Goal: Transaction & Acquisition: Purchase product/service

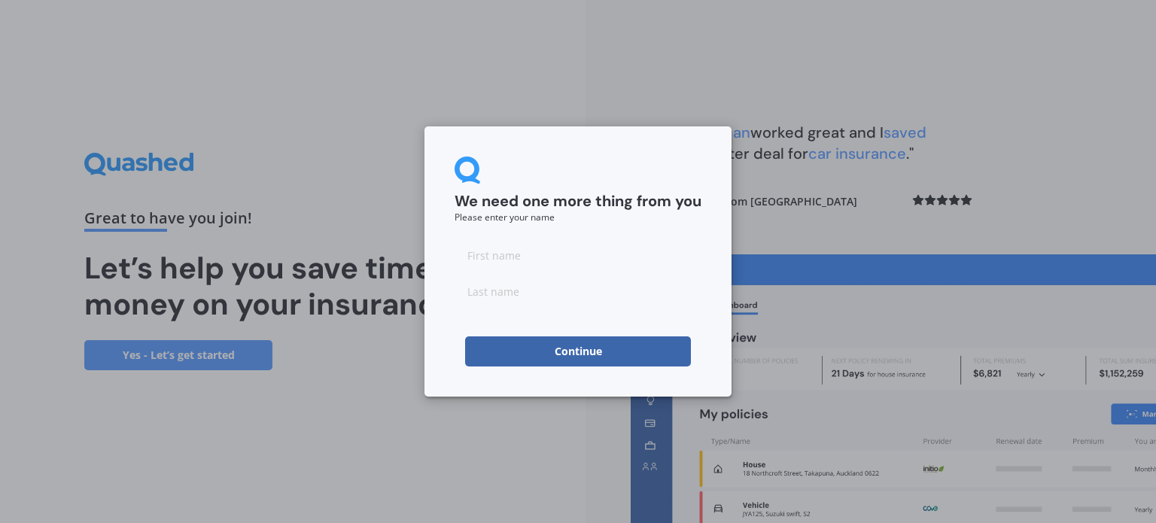
click at [532, 261] on input at bounding box center [578, 255] width 247 height 30
type input "lilly"
click at [518, 288] on input at bounding box center [578, 291] width 247 height 30
type input "[PERSON_NAME]"
click at [506, 364] on button "Continue" at bounding box center [578, 352] width 226 height 30
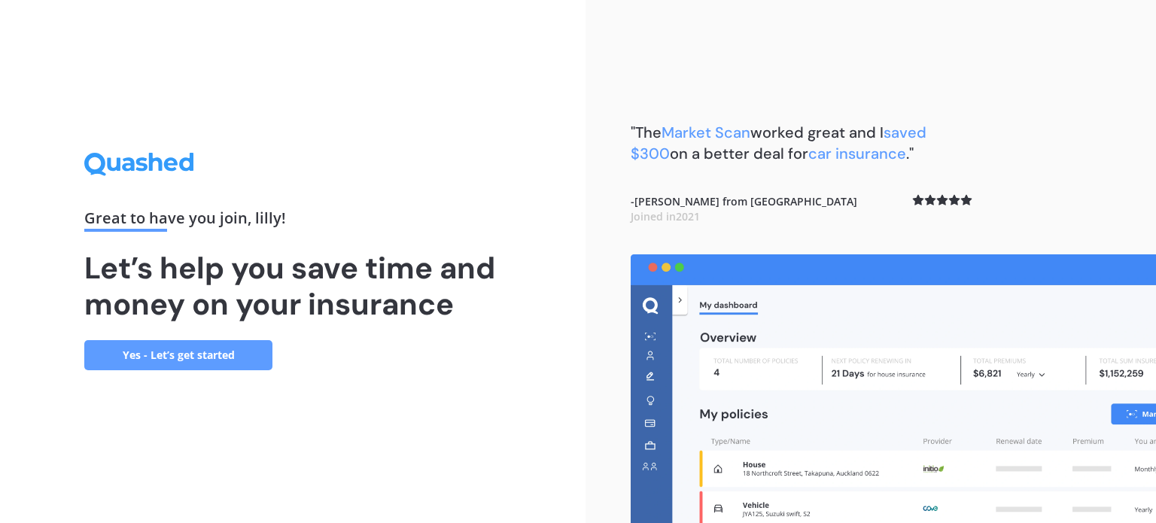
click at [204, 360] on link "Yes - Let’s get started" at bounding box center [178, 355] width 188 height 30
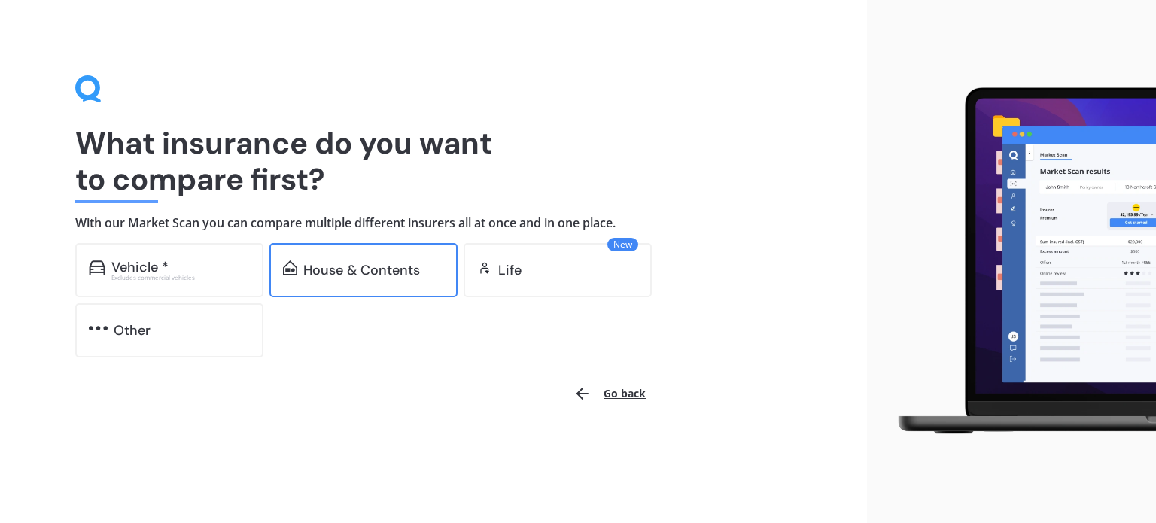
click at [396, 276] on div "House & Contents" at bounding box center [361, 270] width 117 height 15
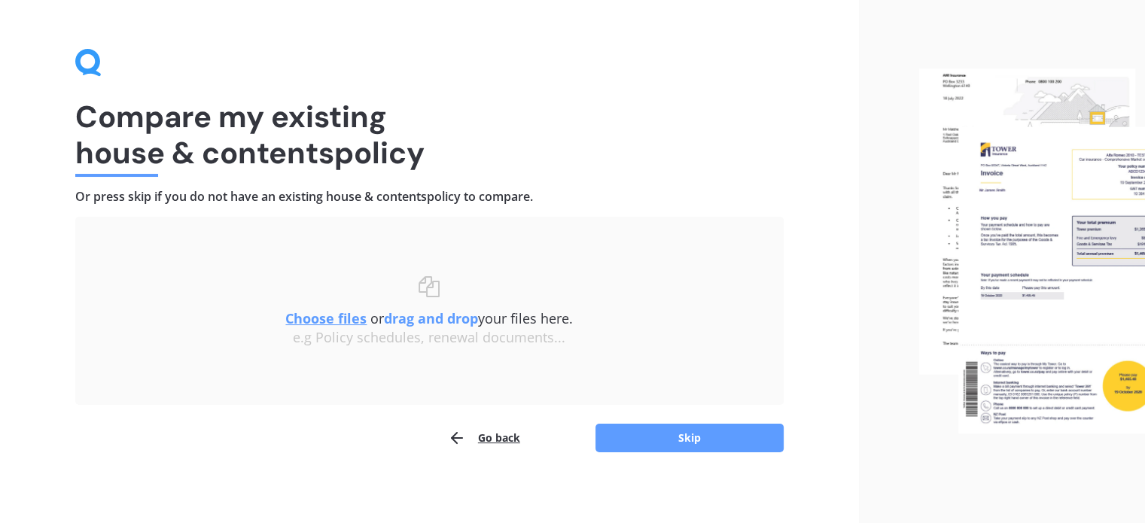
scroll to position [27, 0]
click at [656, 436] on button "Skip" at bounding box center [689, 437] width 188 height 29
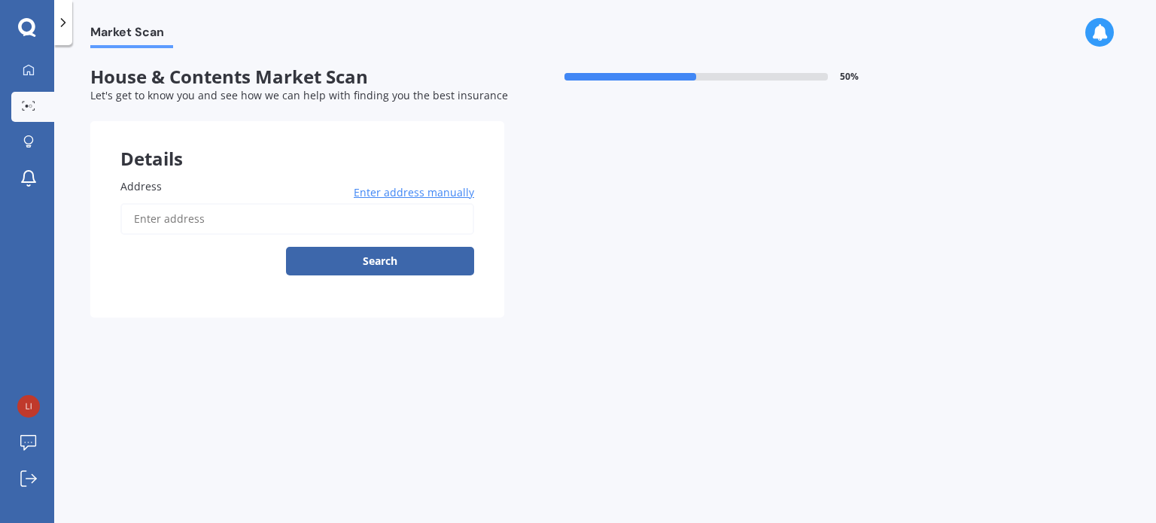
click at [190, 212] on input "Address" at bounding box center [297, 219] width 354 height 32
type input "[STREET_ADDRESS][PERSON_NAME]"
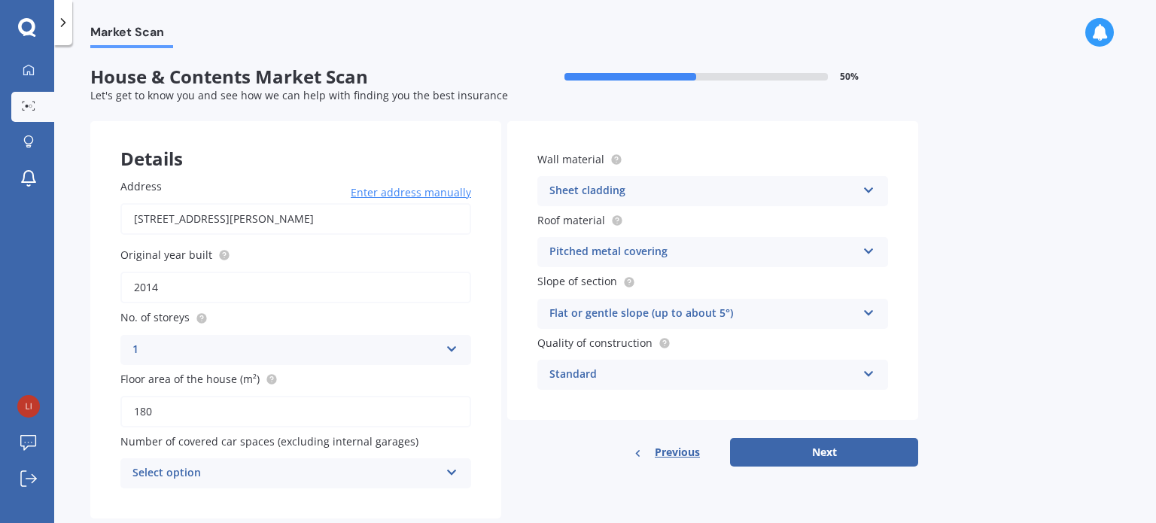
scroll to position [33, 0]
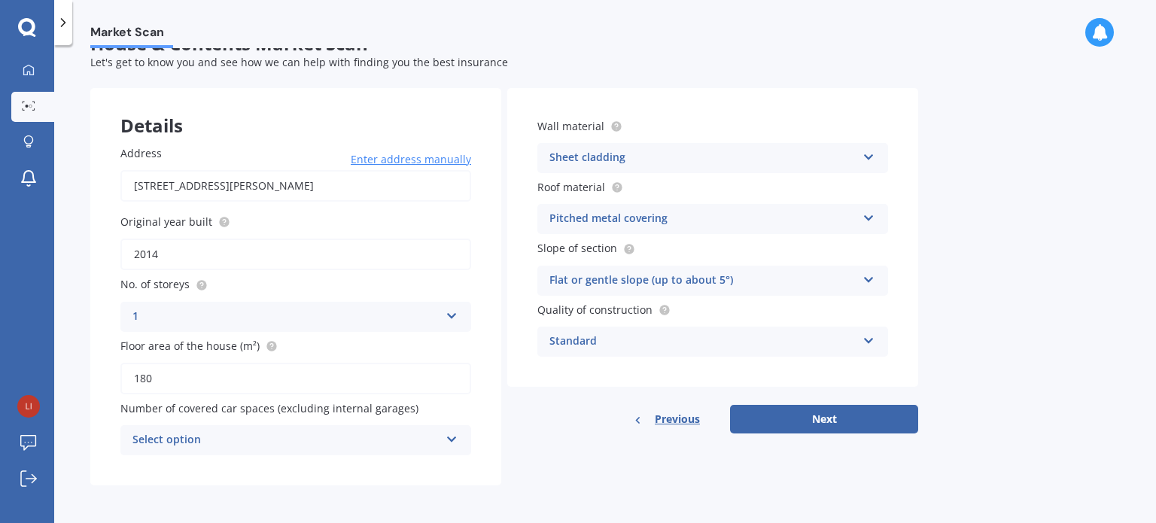
click at [448, 438] on icon at bounding box center [452, 436] width 13 height 11
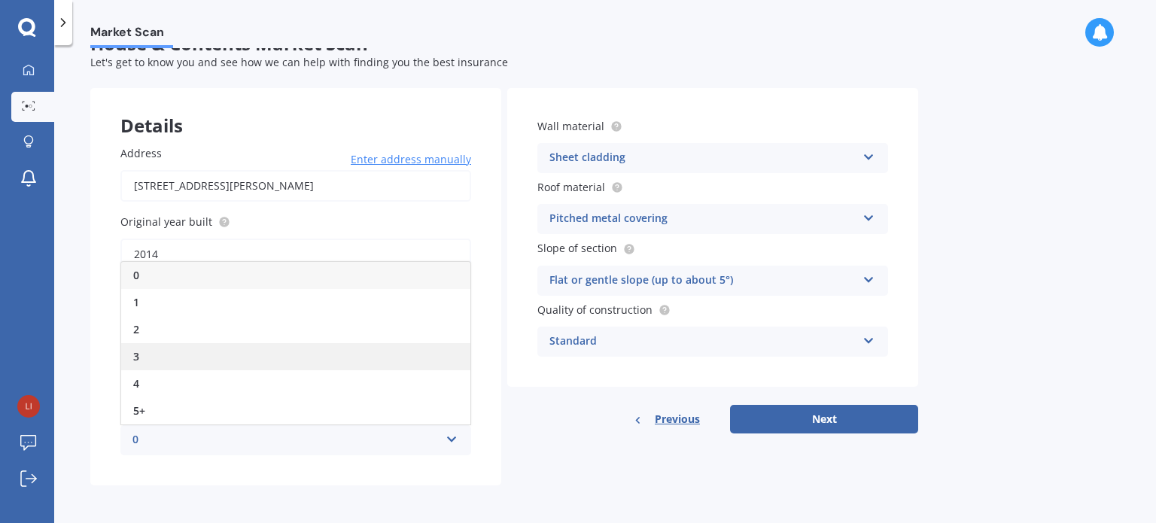
click at [189, 352] on div "3" at bounding box center [295, 356] width 349 height 27
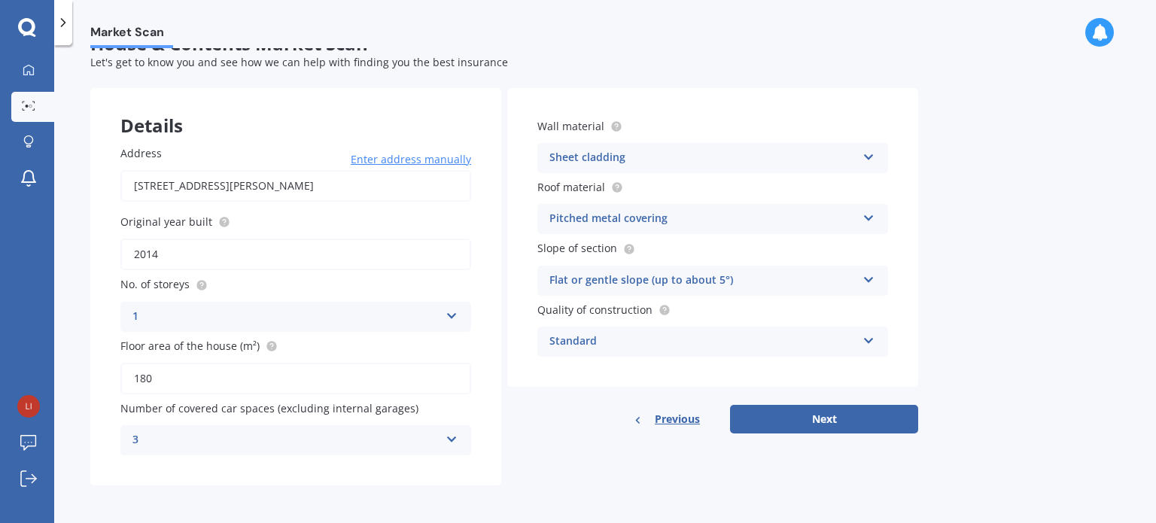
click at [564, 442] on div "Details Address [STREET_ADDRESS][PERSON_NAME] Enter address manually Search Ori…" at bounding box center [504, 287] width 828 height 398
click at [459, 442] on div "3 0 1 2 3 4 5+" at bounding box center [295, 440] width 351 height 30
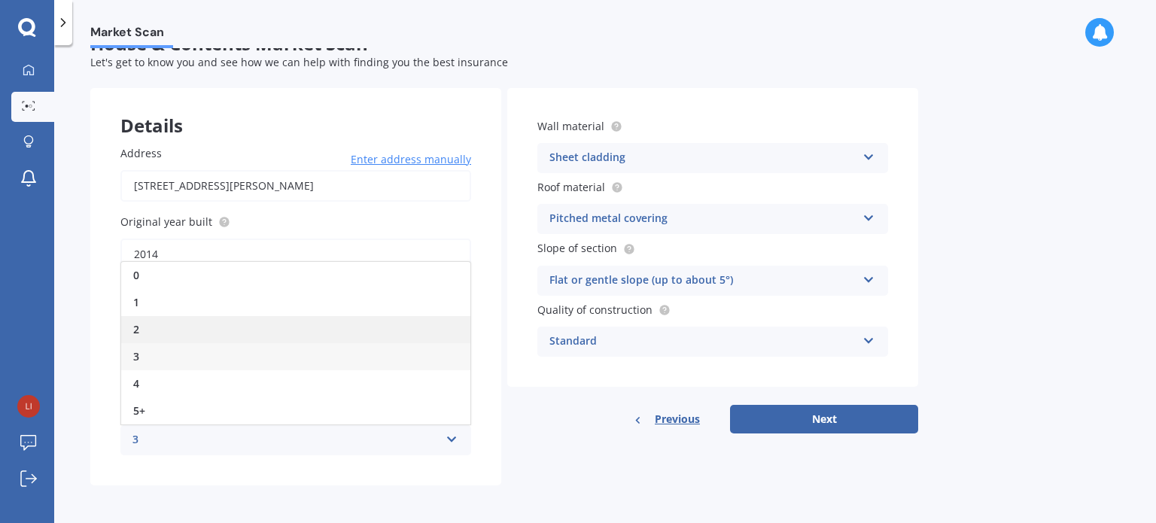
click at [242, 325] on div "2" at bounding box center [295, 329] width 349 height 27
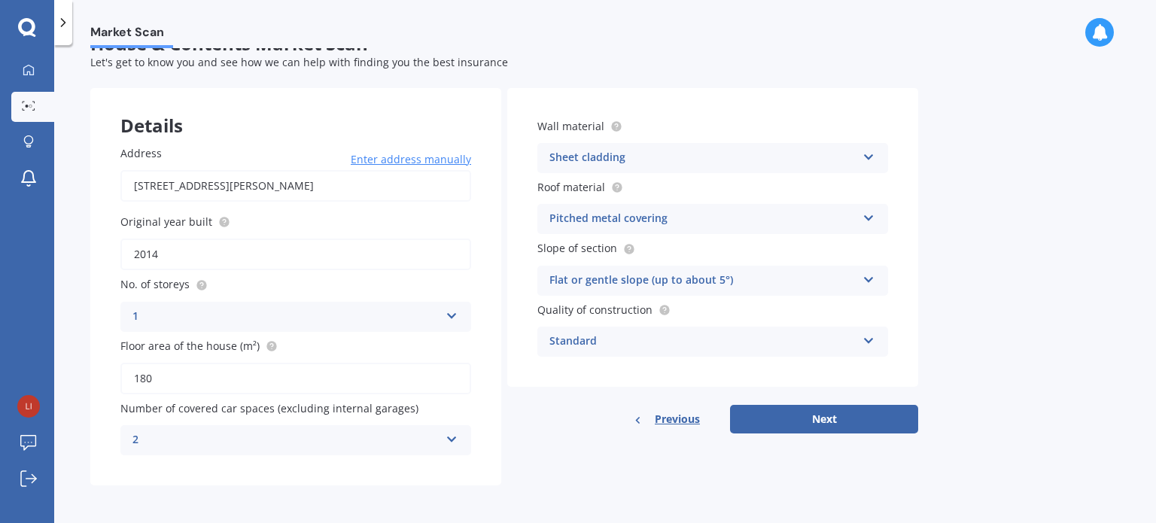
click at [545, 418] on div "Previous Next" at bounding box center [712, 419] width 411 height 29
click at [849, 414] on button "Next" at bounding box center [824, 419] width 188 height 29
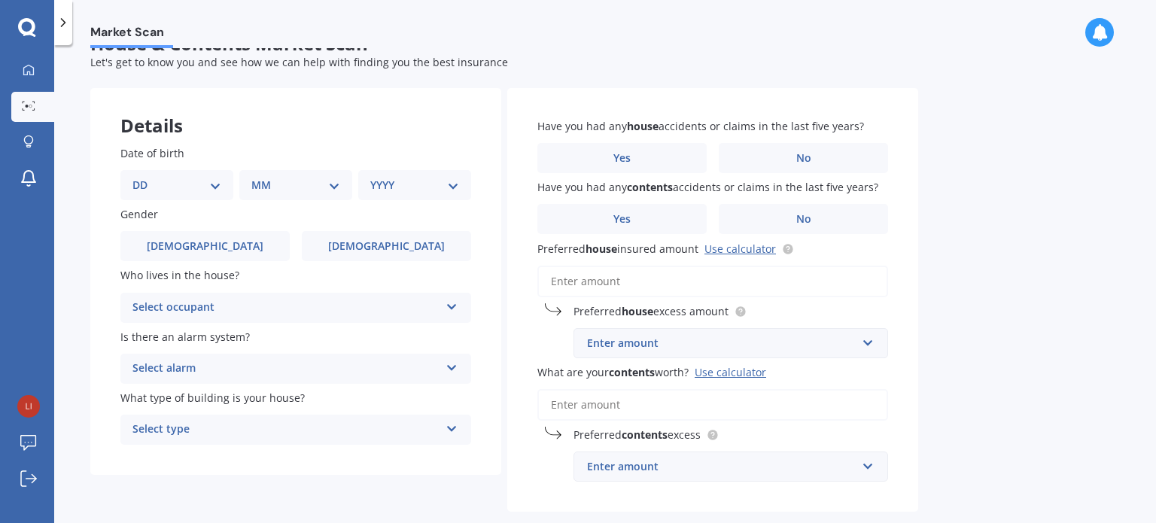
scroll to position [0, 0]
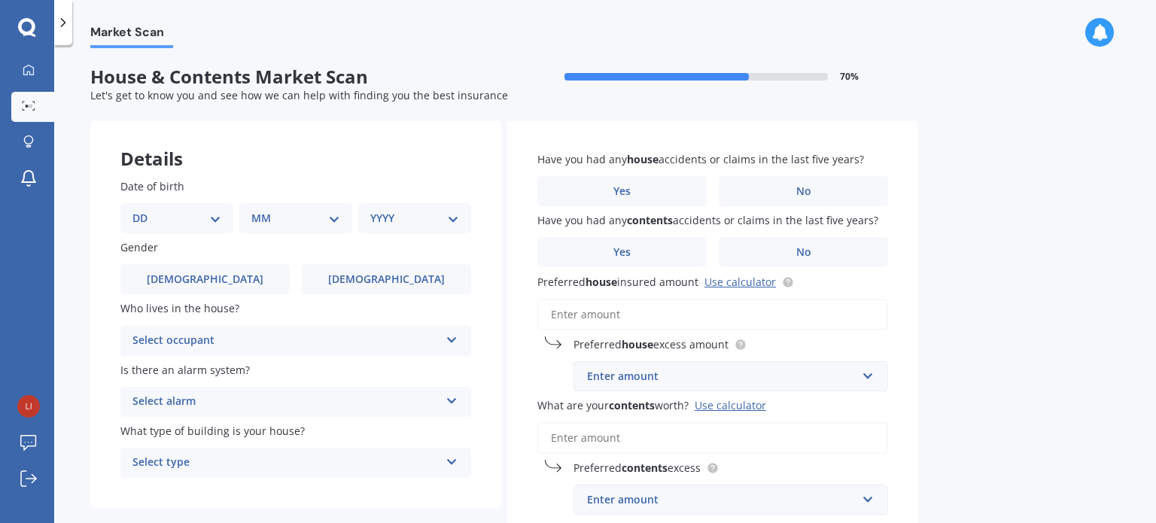
click at [184, 219] on select "DD 01 02 03 04 05 06 07 08 09 10 11 12 13 14 15 16 17 18 19 20 21 22 23 24 25 2…" at bounding box center [177, 218] width 89 height 17
click at [358, 164] on div "Details" at bounding box center [295, 143] width 411 height 45
click at [428, 205] on div "YYYY 2009 2008 2007 2006 2005 2004 2003 2002 2001 2000 1999 1998 1997 1996 1995…" at bounding box center [414, 218] width 113 height 30
click at [440, 224] on select "YYYY 2009 2008 2007 2006 2005 2004 2003 2002 2001 2000 1999 1998 1997 1996 1995…" at bounding box center [414, 218] width 89 height 17
select select "1997"
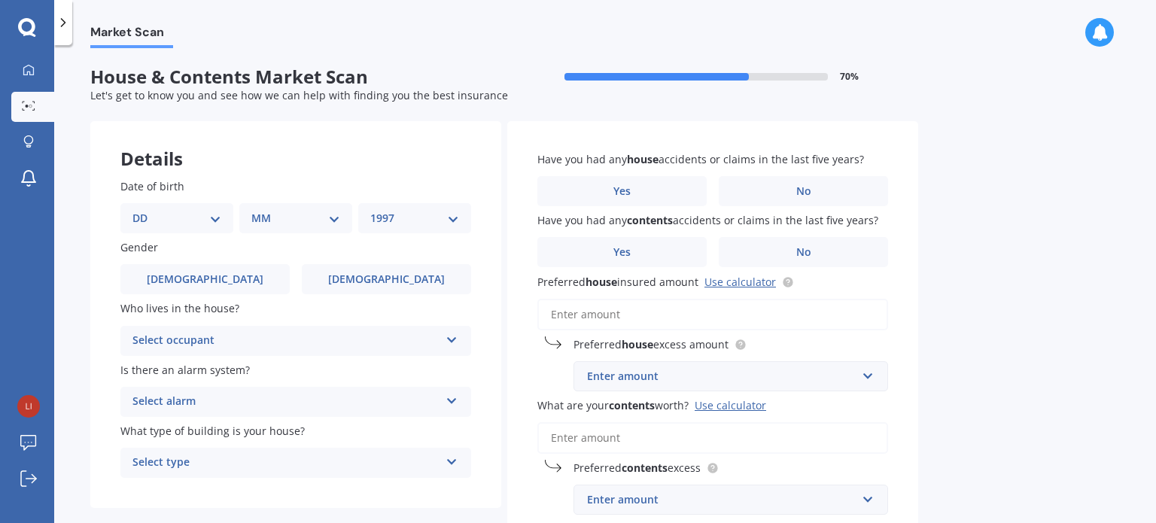
click at [370, 210] on select "YYYY 2009 2008 2007 2006 2005 2004 2003 2002 2001 2000 1999 1998 1997 1996 1995…" at bounding box center [414, 218] width 89 height 17
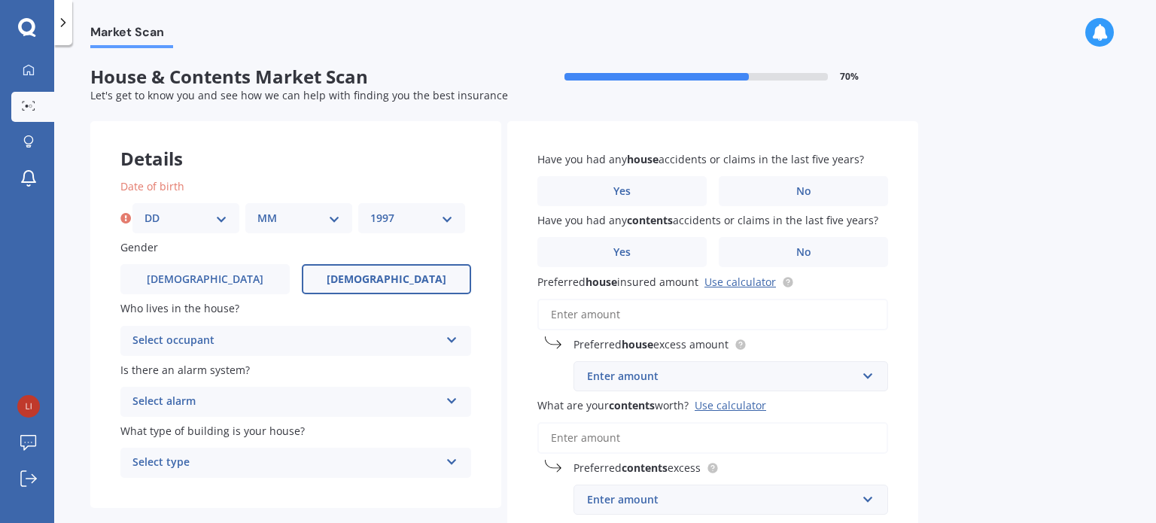
click at [385, 270] on label "[DEMOGRAPHIC_DATA]" at bounding box center [386, 279] width 169 height 30
click at [0, 0] on input "[DEMOGRAPHIC_DATA]" at bounding box center [0, 0] width 0 height 0
click at [315, 211] on select "MM 01 02 03 04 05 06 07 08 09 10 11 12" at bounding box center [298, 218] width 83 height 17
select select "01"
click at [257, 210] on select "MM 01 02 03 04 05 06 07 08 09 10 11 12" at bounding box center [298, 218] width 83 height 17
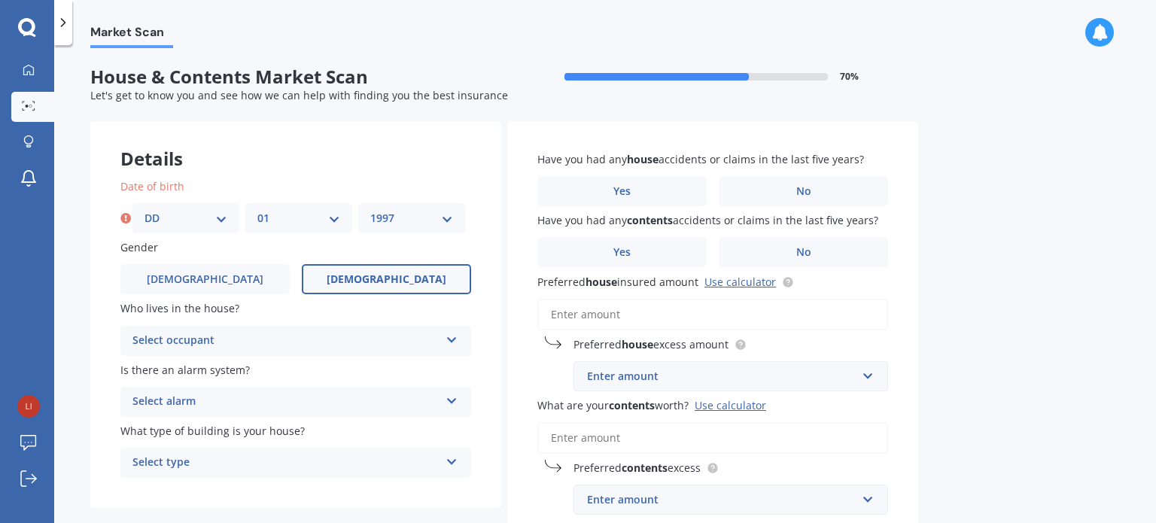
click at [191, 211] on select "DD 01 02 03 04 05 06 07 08 09 10 11 12 13 14 15 16 17 18 19 20 21 22 23 24 25 2…" at bounding box center [186, 218] width 83 height 17
select select "04"
click at [145, 210] on select "DD 01 02 03 04 05 06 07 08 09 10 11 12 13 14 15 16 17 18 19 20 21 22 23 24 25 2…" at bounding box center [186, 218] width 83 height 17
click at [369, 349] on div "Select occupant" at bounding box center [286, 341] width 307 height 18
click at [343, 361] on div "Owner" at bounding box center [295, 370] width 349 height 27
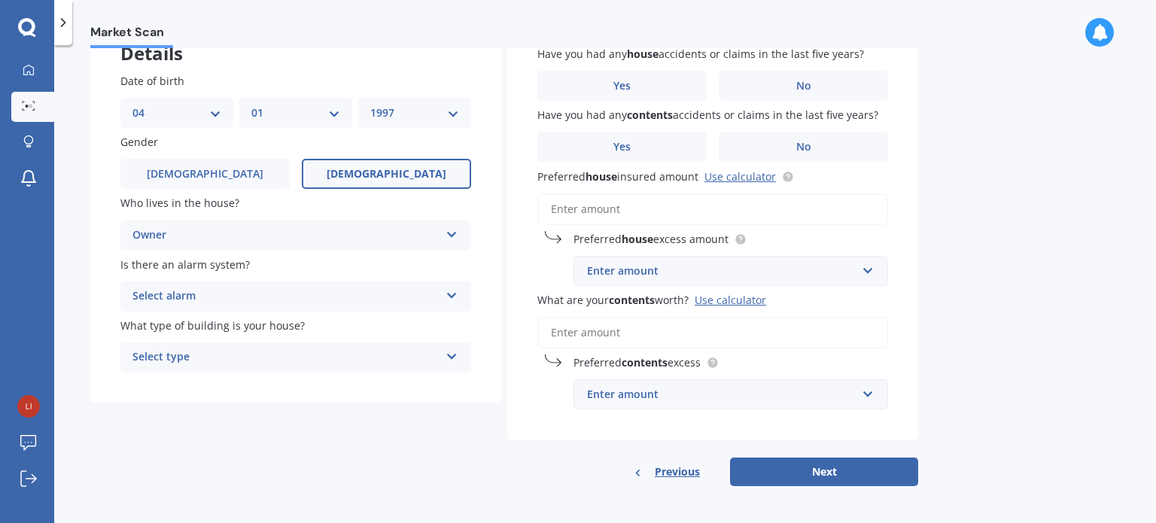
scroll to position [107, 0]
click at [456, 305] on div "Select alarm Yes, monitored Yes, not monitored No" at bounding box center [295, 295] width 351 height 30
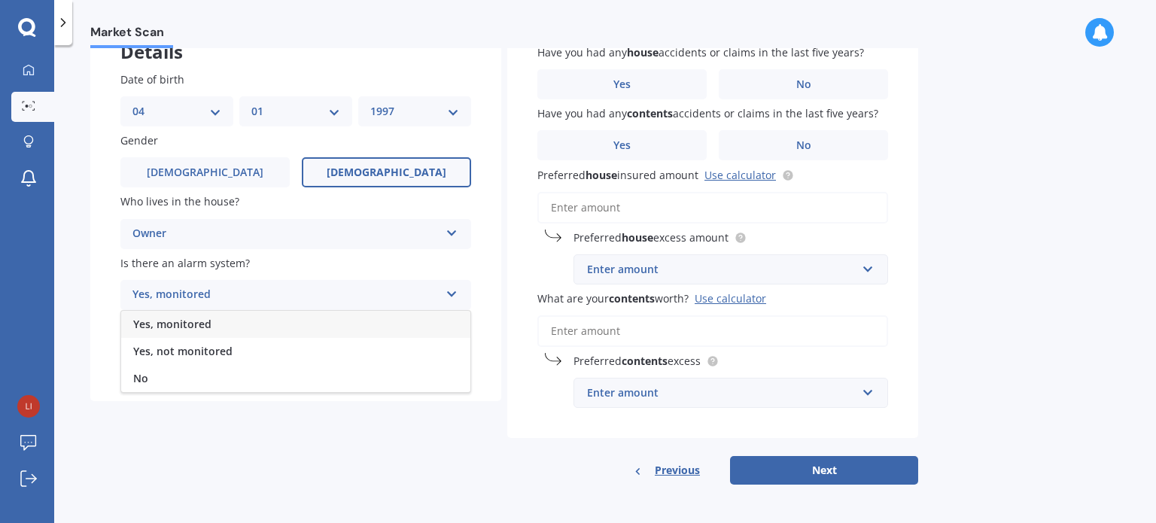
click at [456, 305] on div "Yes, monitored Yes, monitored Yes, not monitored No" at bounding box center [295, 295] width 351 height 30
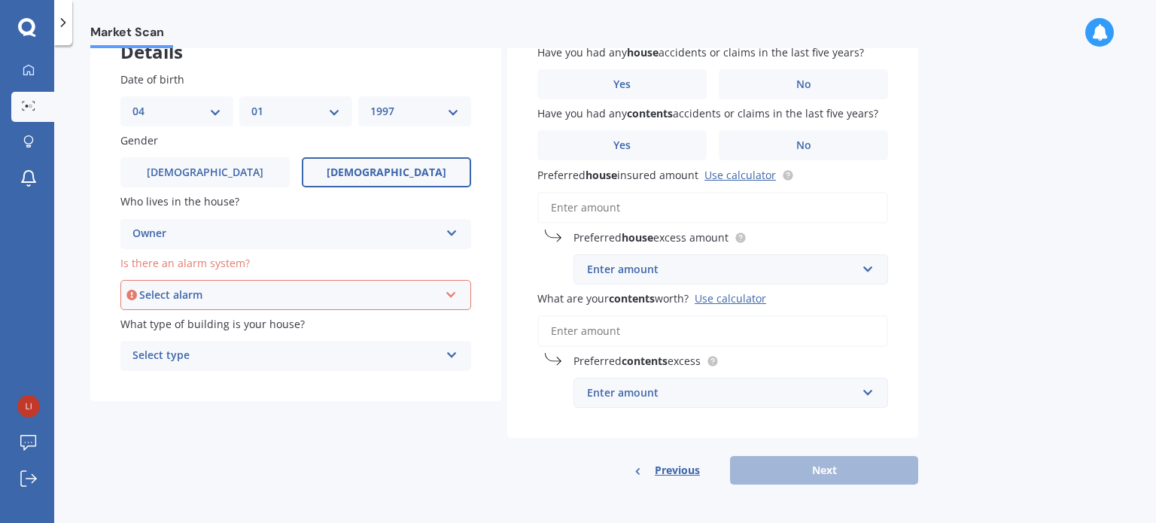
click at [449, 295] on icon at bounding box center [451, 292] width 13 height 11
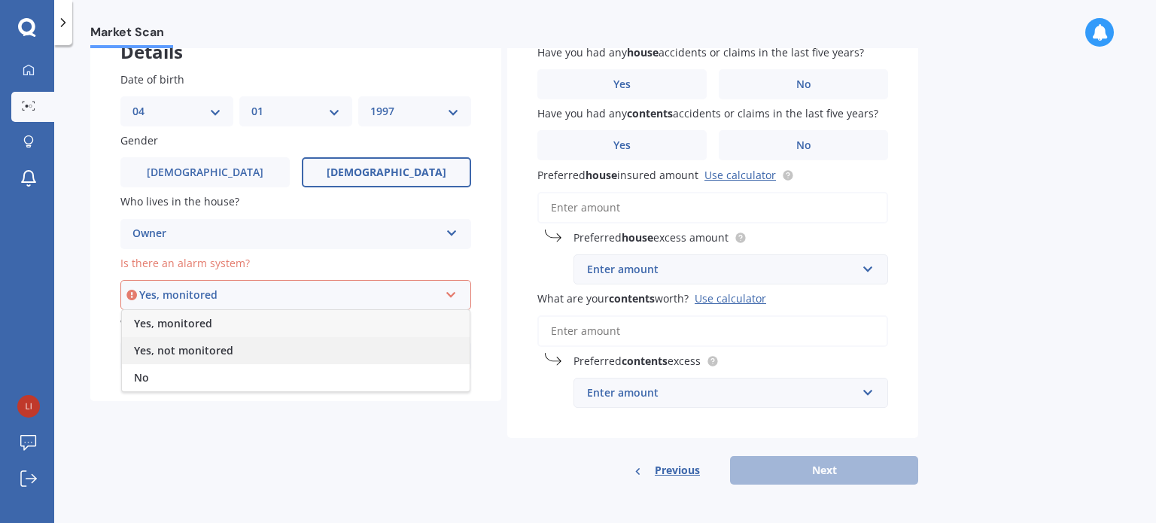
click at [376, 358] on div "Yes, not monitored" at bounding box center [296, 350] width 348 height 27
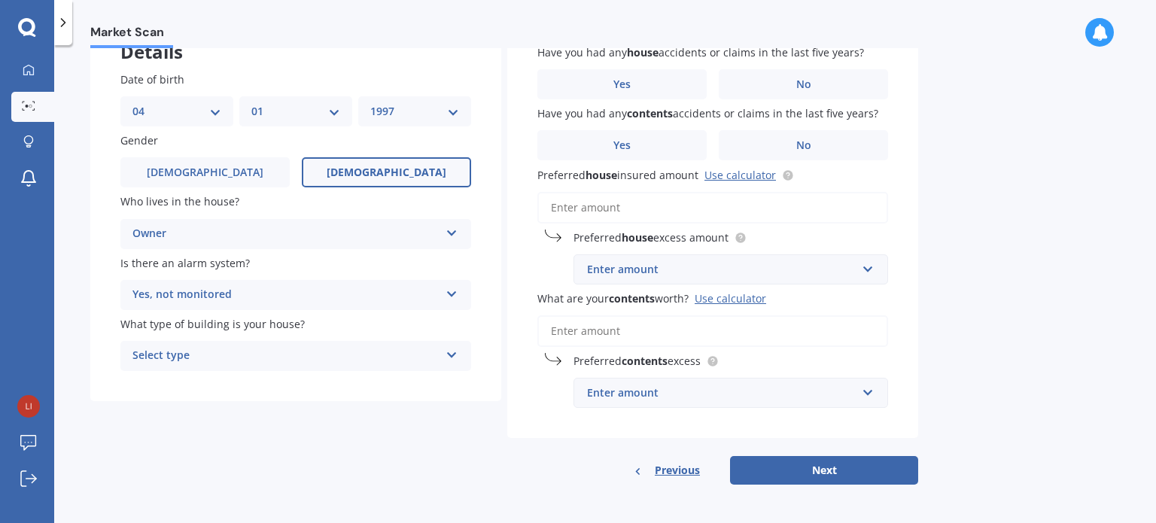
click at [452, 287] on icon at bounding box center [452, 291] width 13 height 11
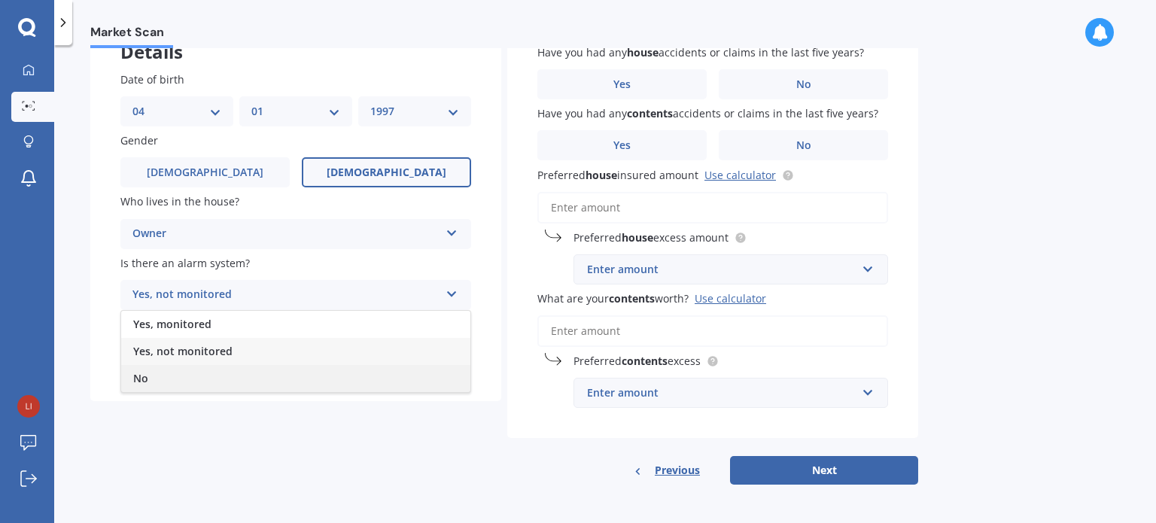
click at [393, 373] on div "No" at bounding box center [295, 378] width 349 height 27
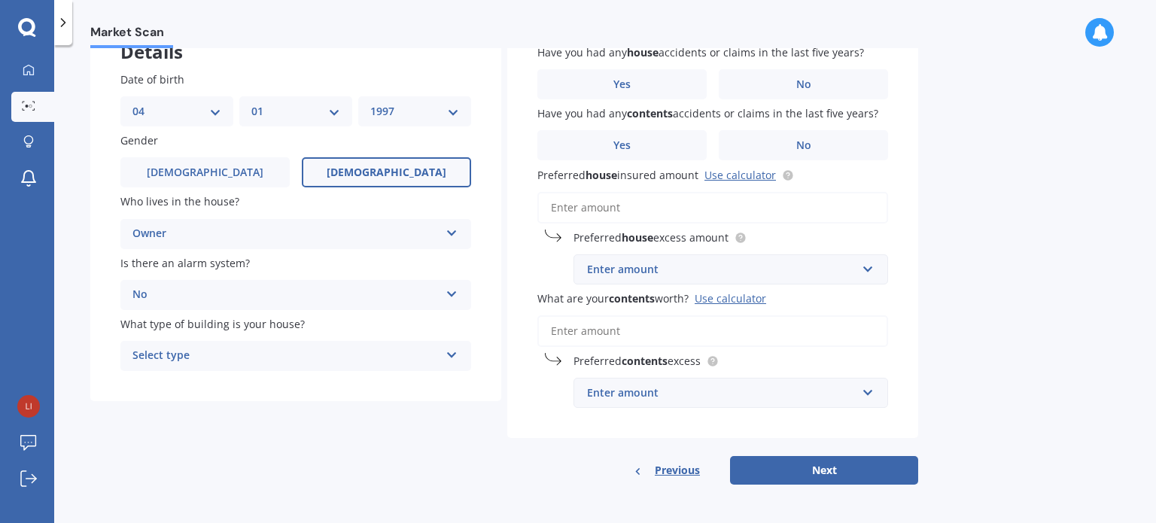
click at [413, 356] on div "Select type" at bounding box center [286, 356] width 307 height 18
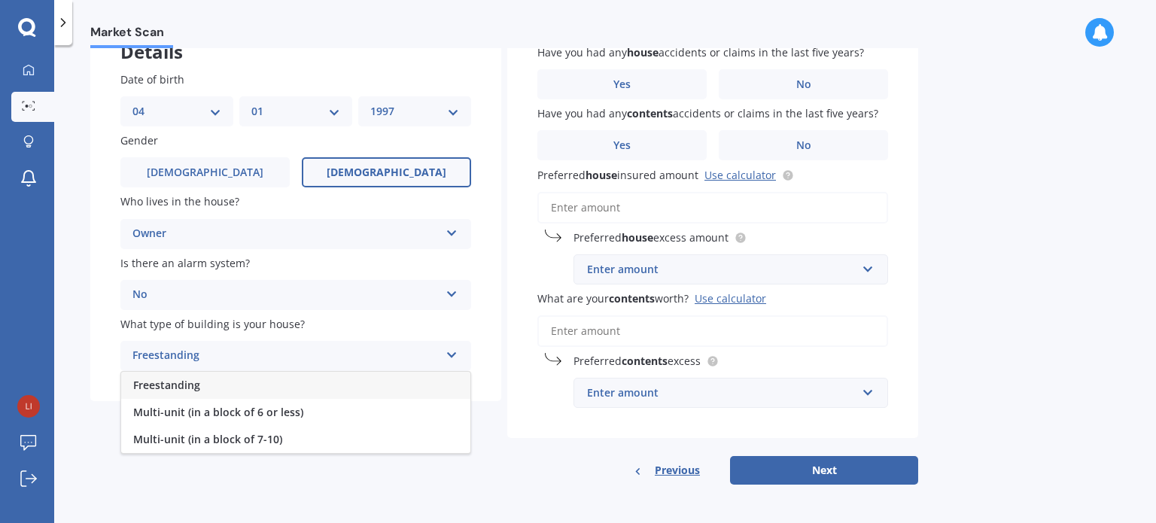
click at [370, 381] on div "Freestanding" at bounding box center [295, 385] width 349 height 27
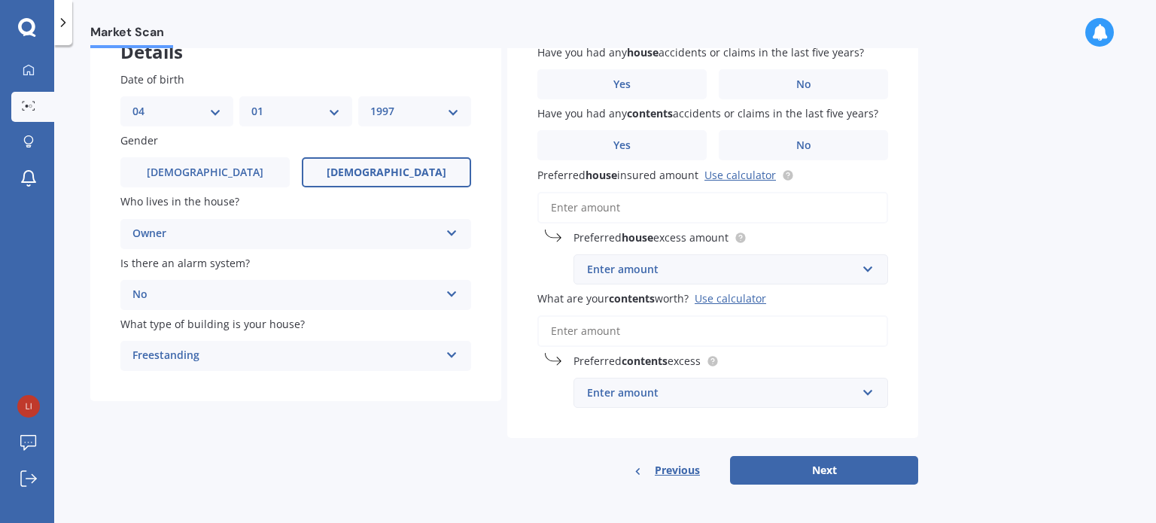
scroll to position [20, 0]
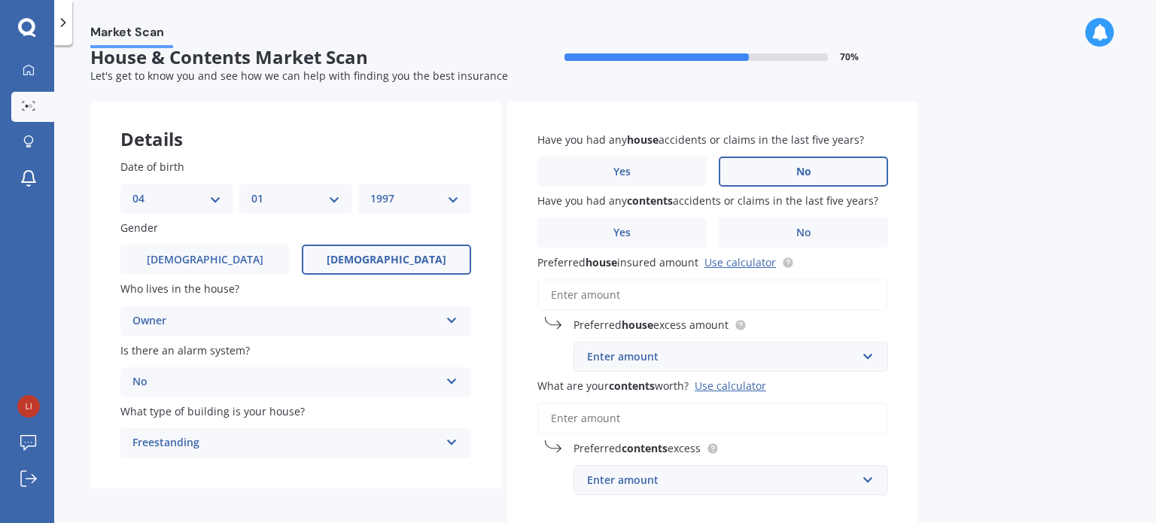
click at [831, 180] on label "No" at bounding box center [803, 172] width 169 height 30
click at [0, 0] on input "No" at bounding box center [0, 0] width 0 height 0
click at [836, 233] on label "No" at bounding box center [803, 233] width 169 height 30
click at [0, 0] on input "No" at bounding box center [0, 0] width 0 height 0
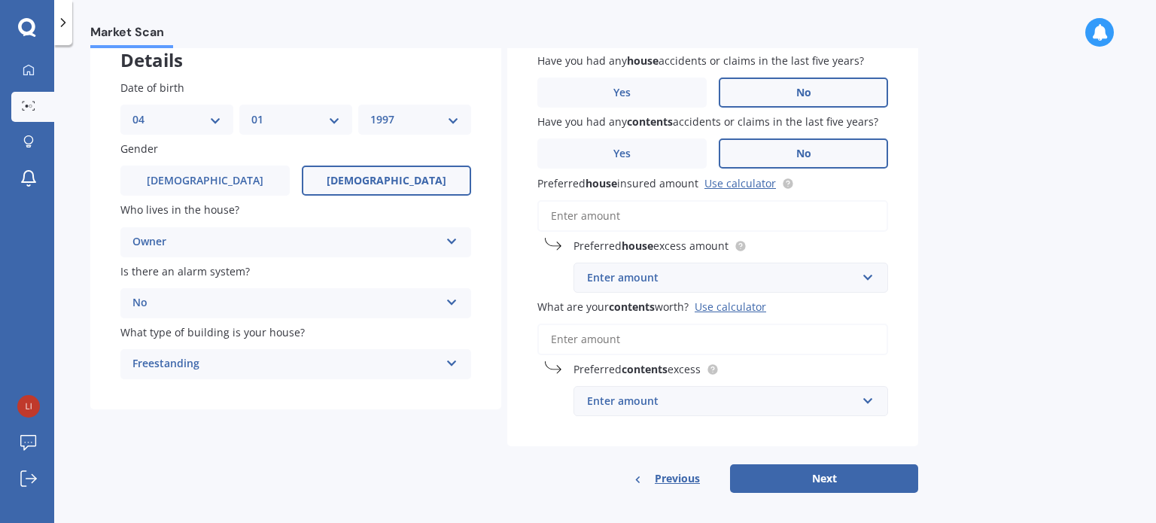
scroll to position [107, 0]
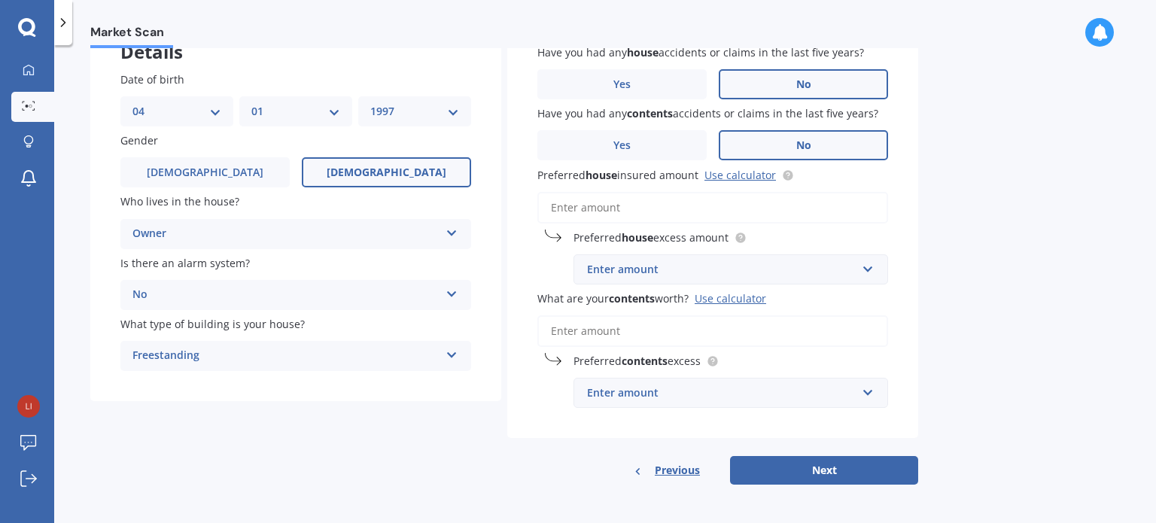
click at [743, 213] on input "Preferred house insured amount Use calculator" at bounding box center [713, 208] width 351 height 32
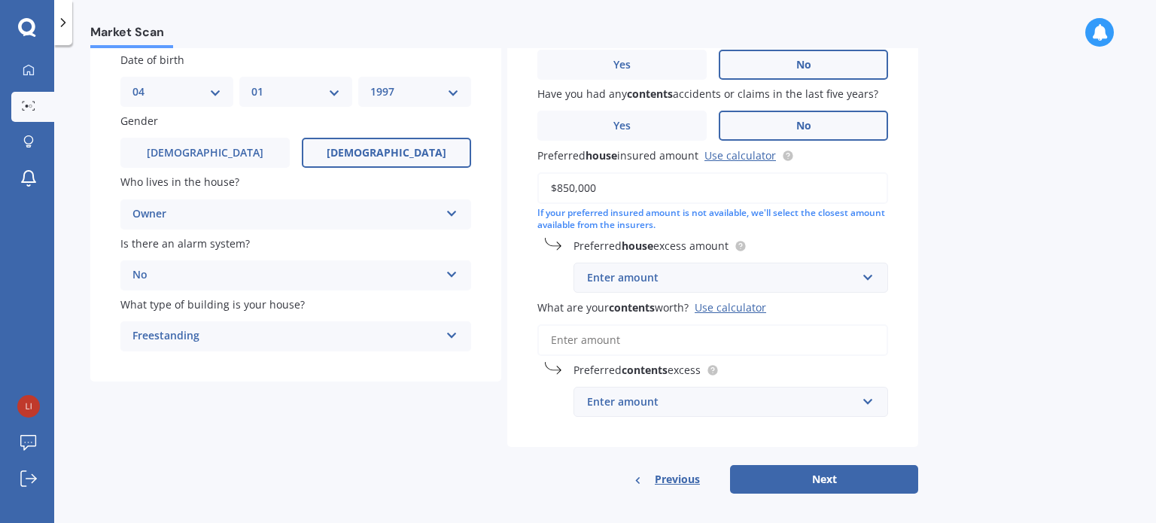
scroll to position [136, 0]
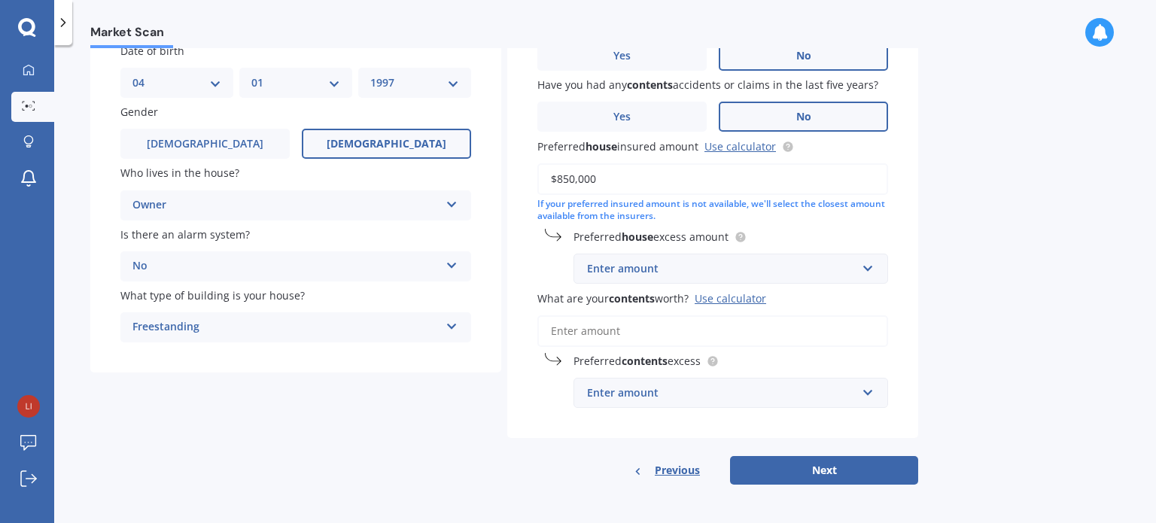
type input "$850,000"
click at [937, 321] on div "Market Scan House & Contents Market Scan 70 % Let's get to know you and see how…" at bounding box center [605, 287] width 1102 height 478
click at [877, 273] on div "Enter amount $300 $400 $500 $750 $1,000 $2,000 $2,500" at bounding box center [731, 269] width 315 height 30
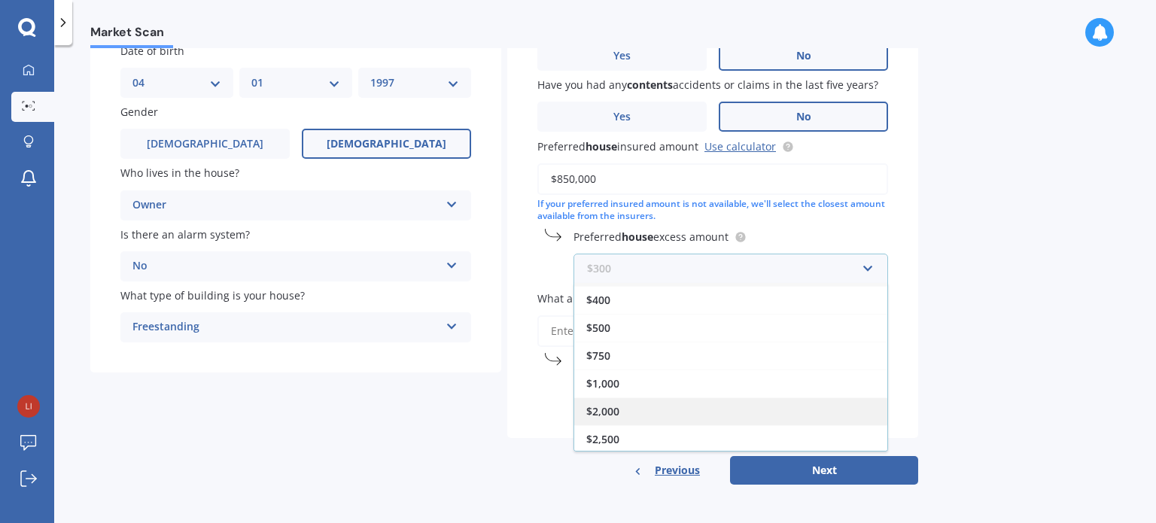
scroll to position [24, 0]
click at [722, 421] on div "$2,000" at bounding box center [730, 412] width 313 height 28
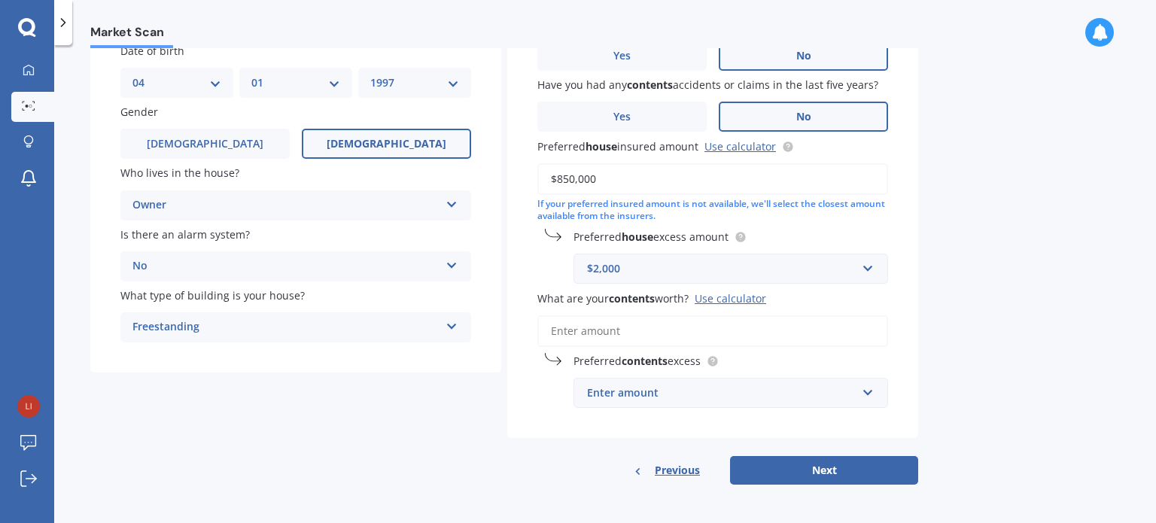
click at [964, 361] on div "Market Scan House & Contents Market Scan 70 % Let's get to know you and see how…" at bounding box center [605, 287] width 1102 height 478
click at [861, 478] on button "Next" at bounding box center [824, 470] width 188 height 29
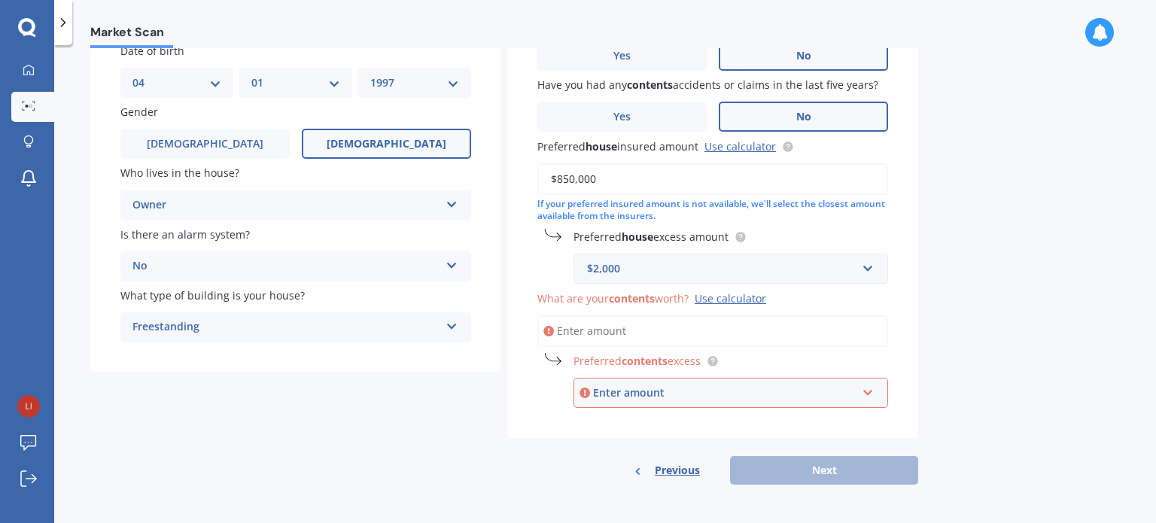
click at [674, 335] on input "What are your contents worth? Use calculator" at bounding box center [713, 331] width 351 height 32
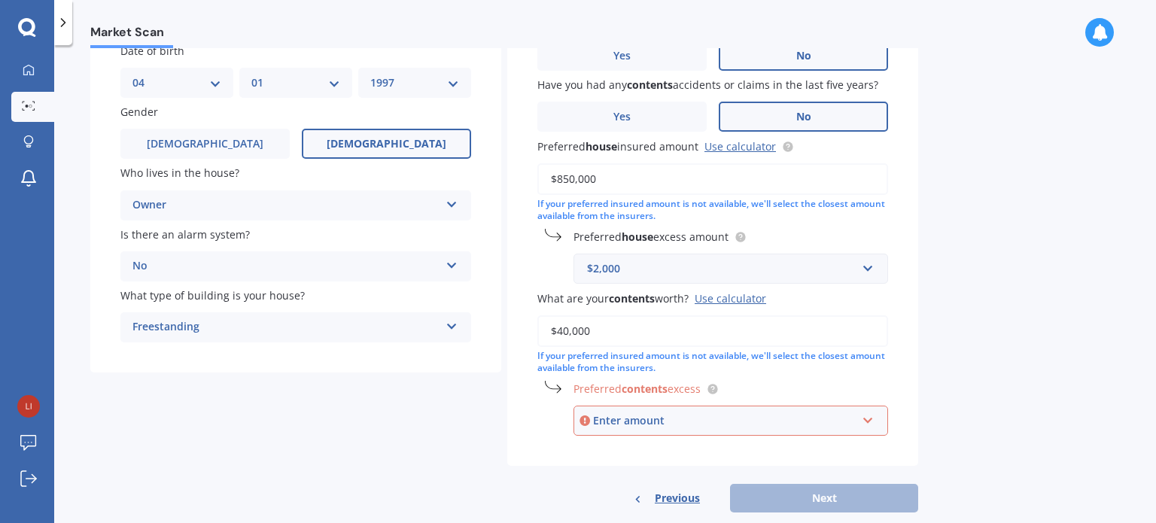
type input "$40,000"
click at [986, 385] on div "Market Scan House & Contents Market Scan 70 % Let's get to know you and see how…" at bounding box center [605, 287] width 1102 height 478
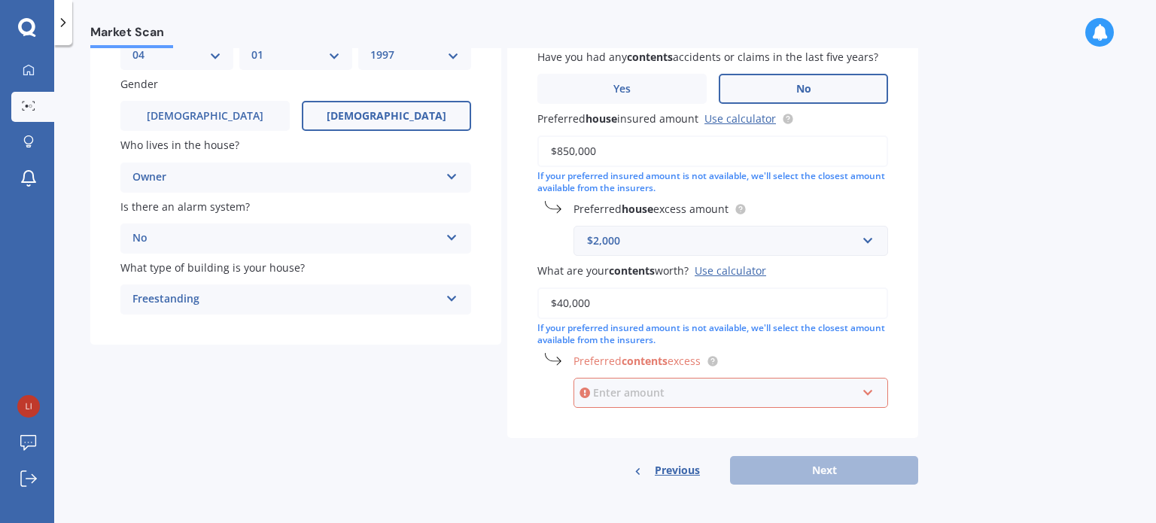
click at [867, 388] on input "text" at bounding box center [725, 393] width 301 height 29
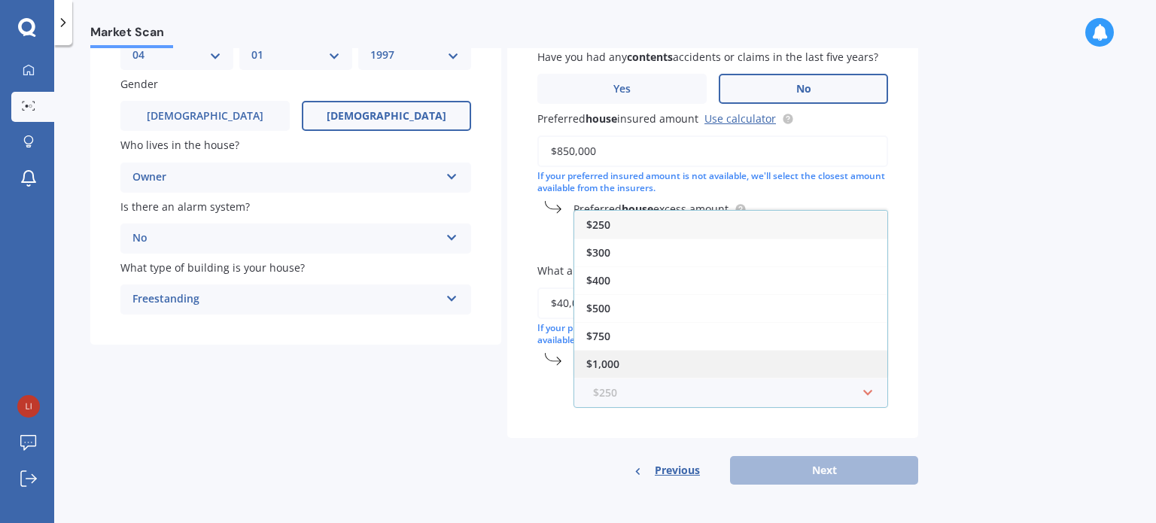
scroll to position [25, 0]
click at [738, 370] on div "$2,000" at bounding box center [730, 367] width 313 height 28
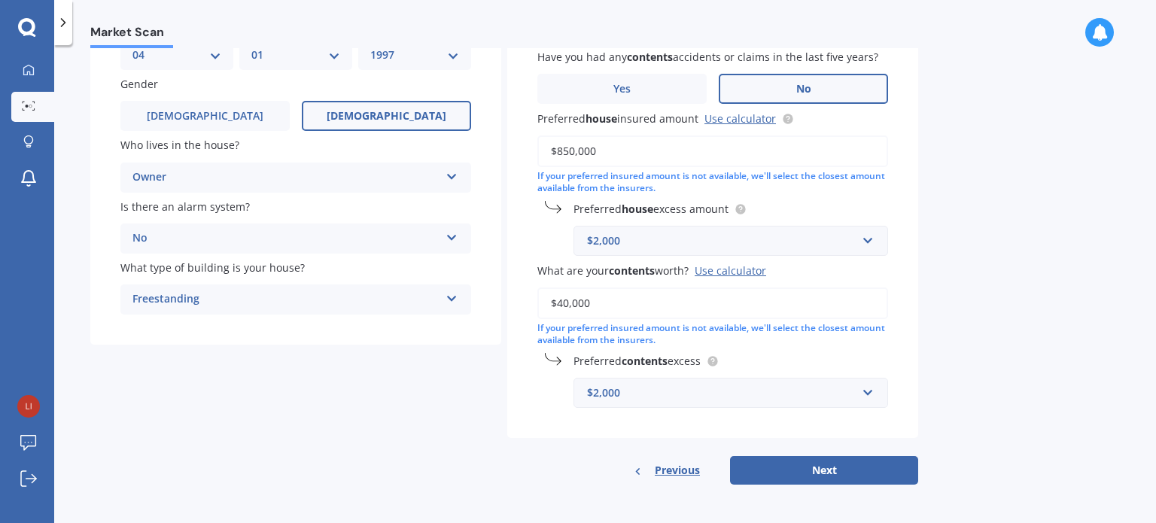
click at [979, 404] on div "Market Scan House & Contents Market Scan 70 % Let's get to know you and see how…" at bounding box center [605, 287] width 1102 height 478
click at [864, 470] on button "Next" at bounding box center [824, 470] width 188 height 29
select select "04"
select select "01"
select select "1997"
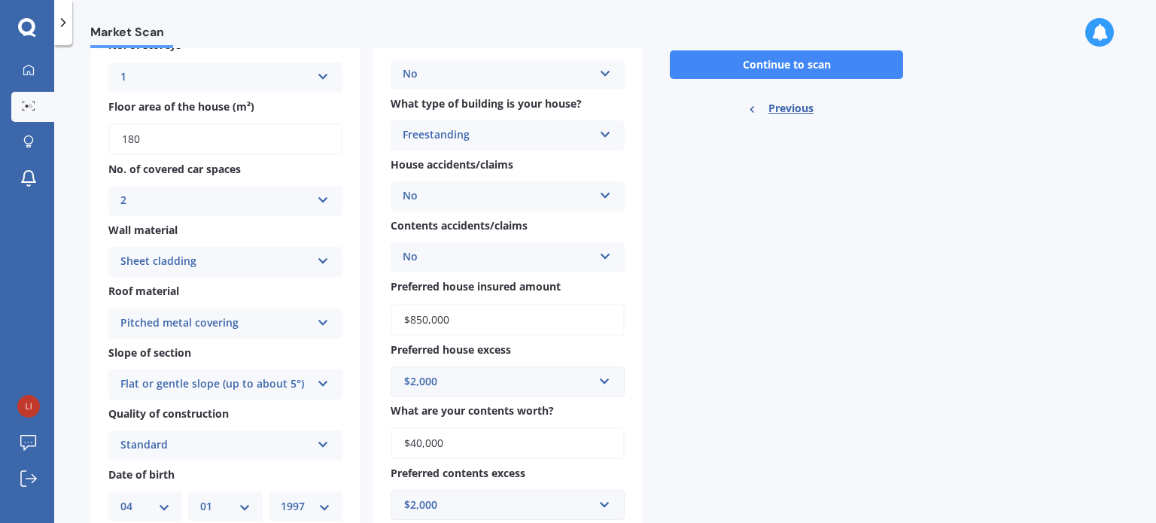
scroll to position [0, 0]
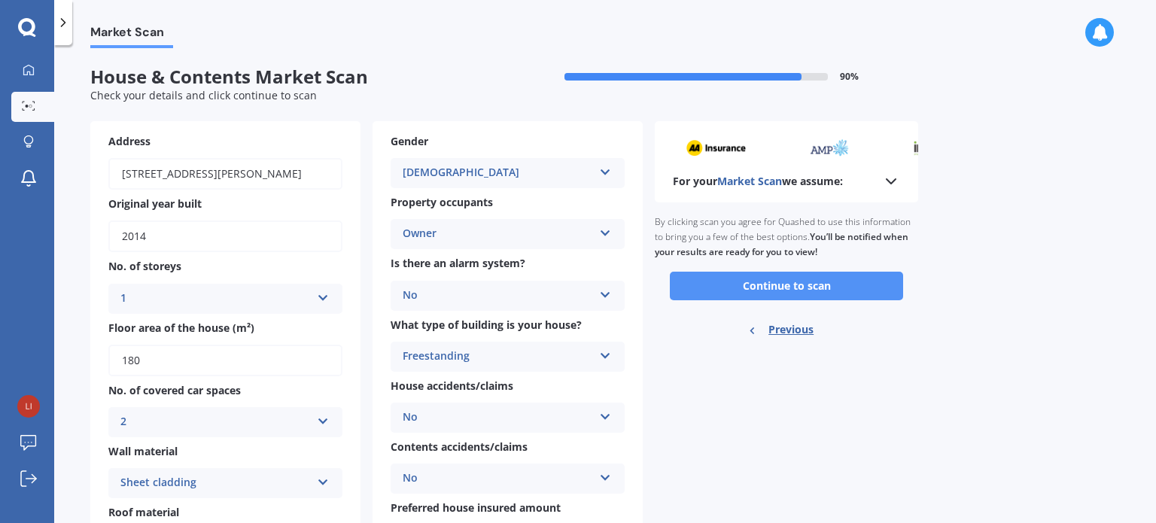
click at [775, 276] on button "Continue to scan" at bounding box center [786, 286] width 233 height 29
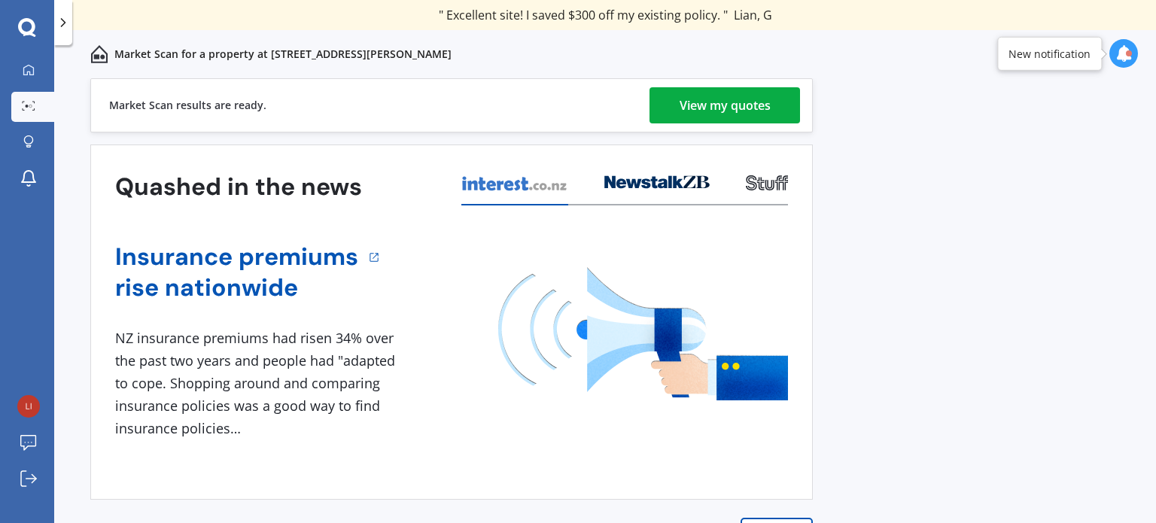
click at [725, 105] on div "View my quotes" at bounding box center [725, 105] width 91 height 36
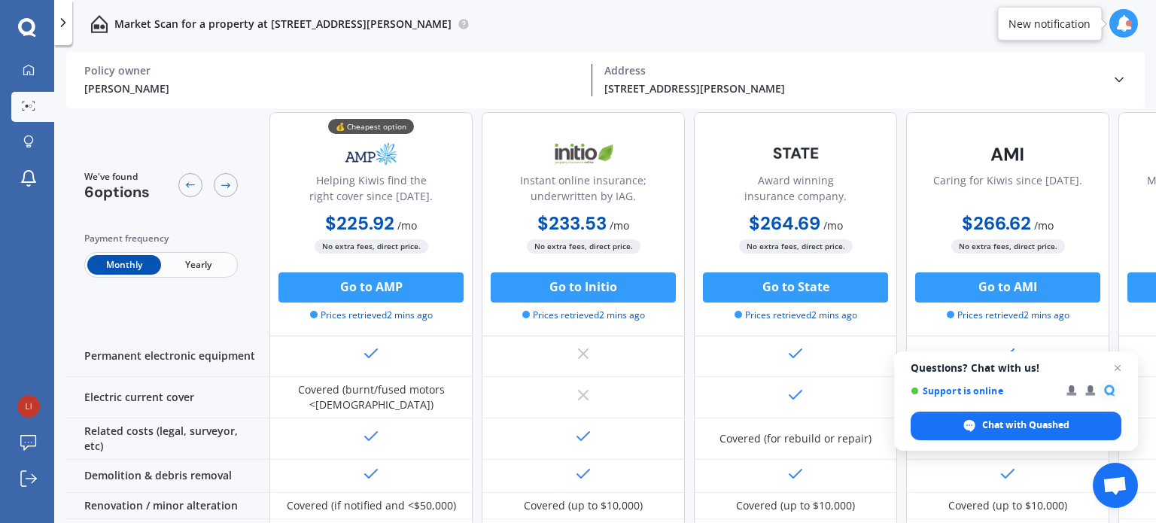
scroll to position [722, 0]
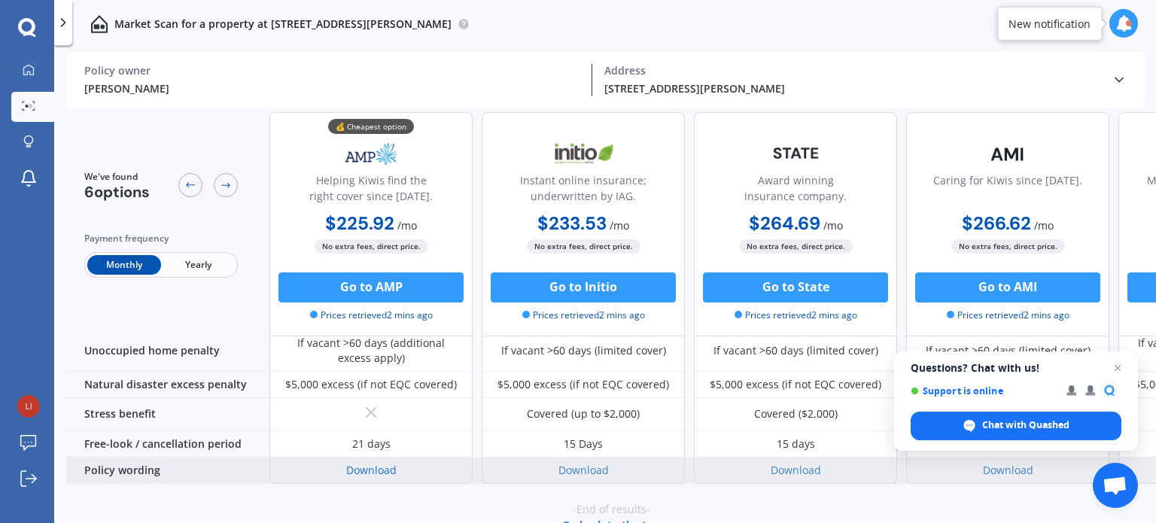
click at [361, 463] on link "Download" at bounding box center [371, 470] width 50 height 14
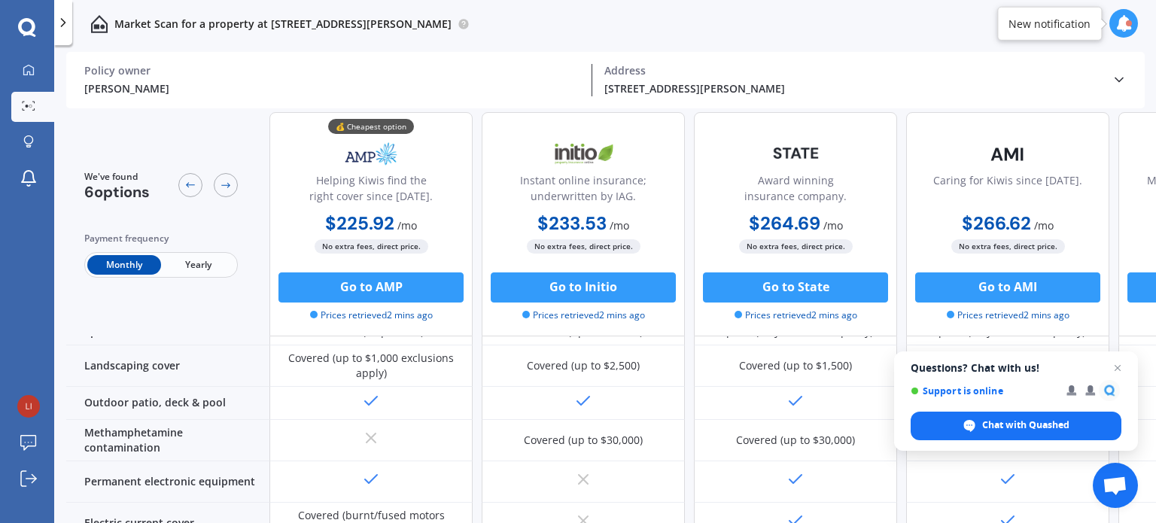
scroll to position [402, 0]
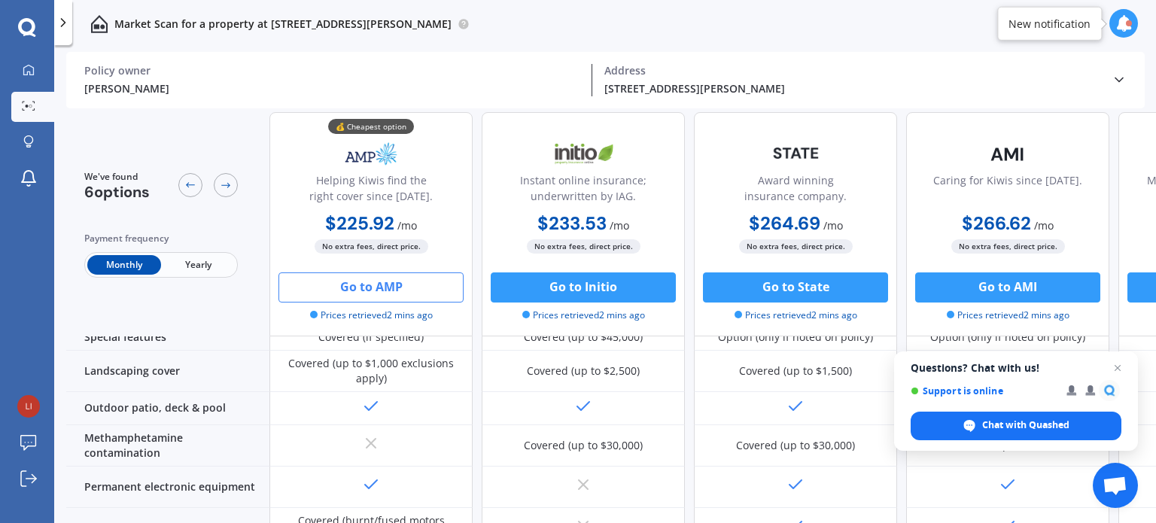
click at [401, 282] on button "Go to AMP" at bounding box center [371, 288] width 185 height 30
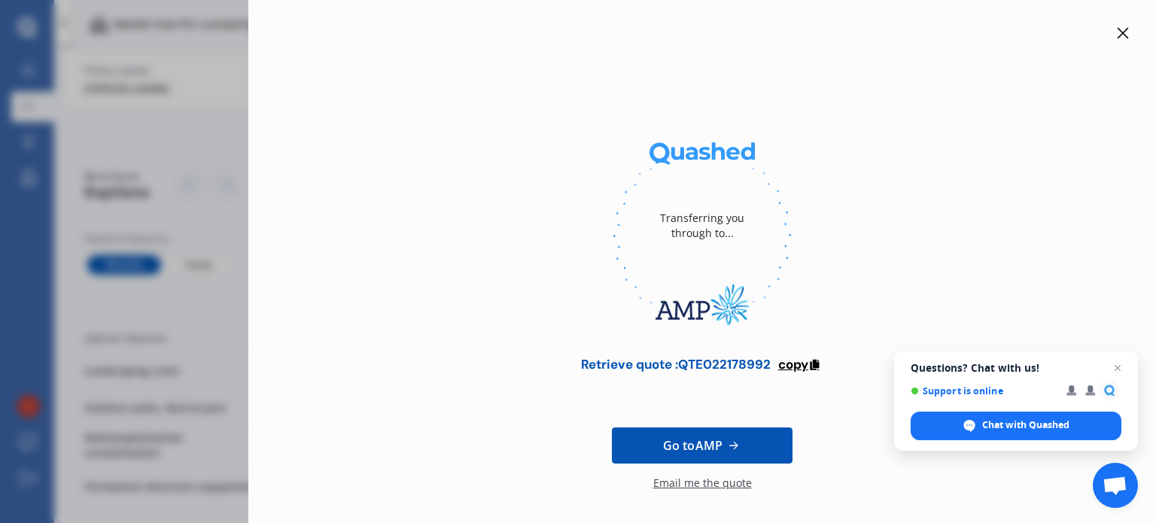
click at [802, 358] on span "copy" at bounding box center [793, 364] width 30 height 17
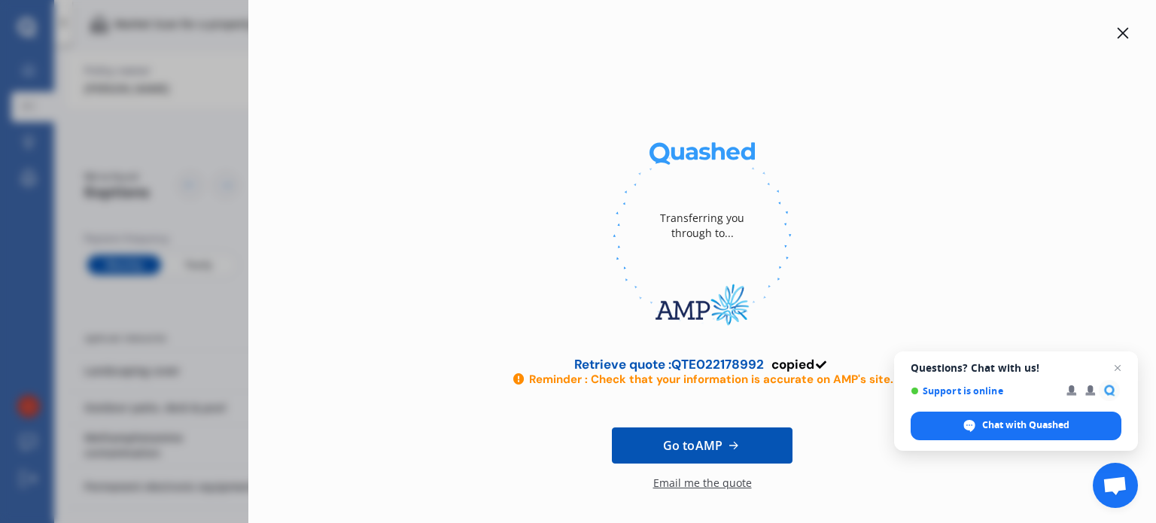
click at [1117, 32] on icon at bounding box center [1123, 33] width 12 height 12
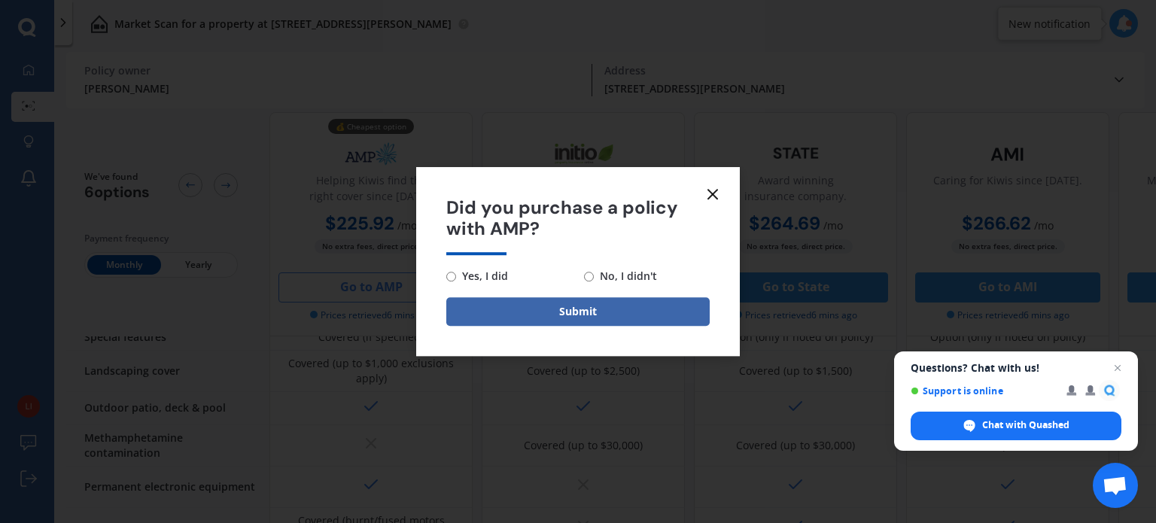
click at [713, 193] on line at bounding box center [712, 194] width 9 height 9
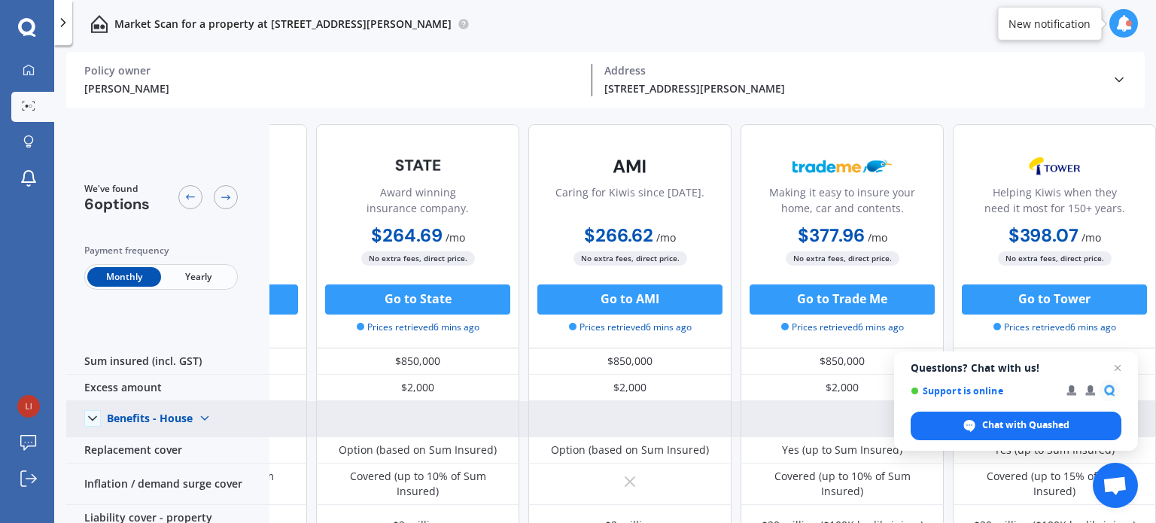
scroll to position [0, 0]
